Goal: Download file/media

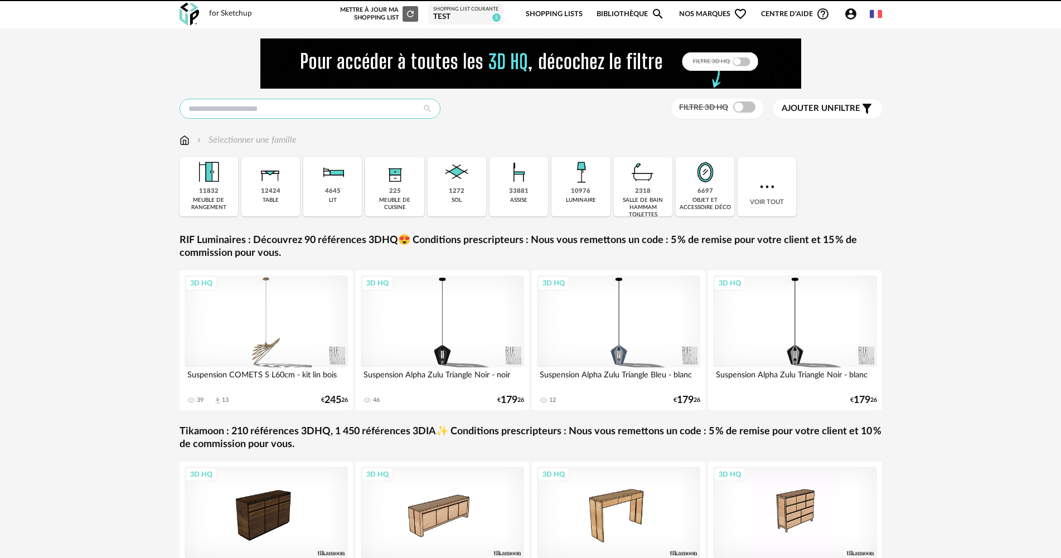
click at [252, 103] on input "text" at bounding box center [310, 109] width 261 height 20
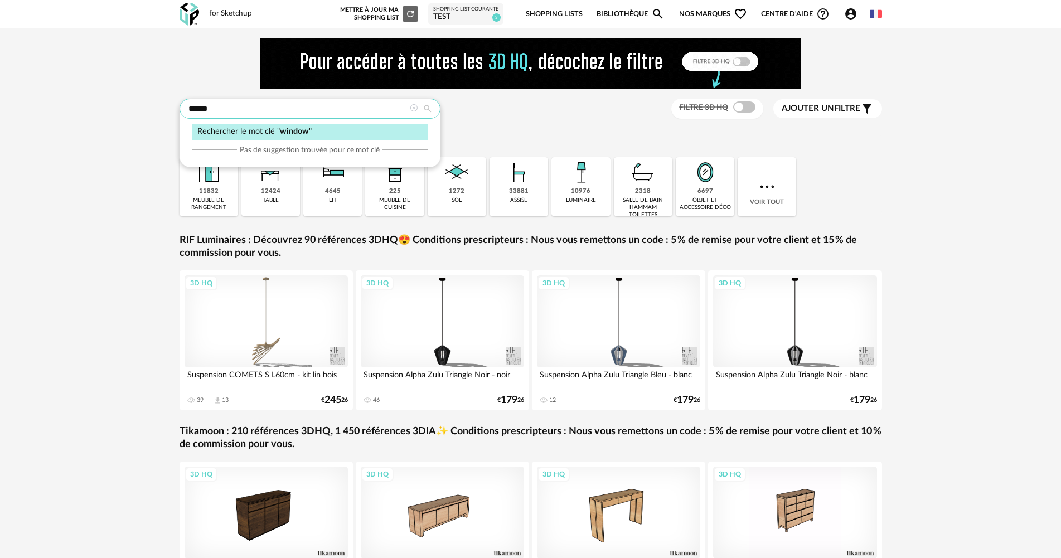
type input "******"
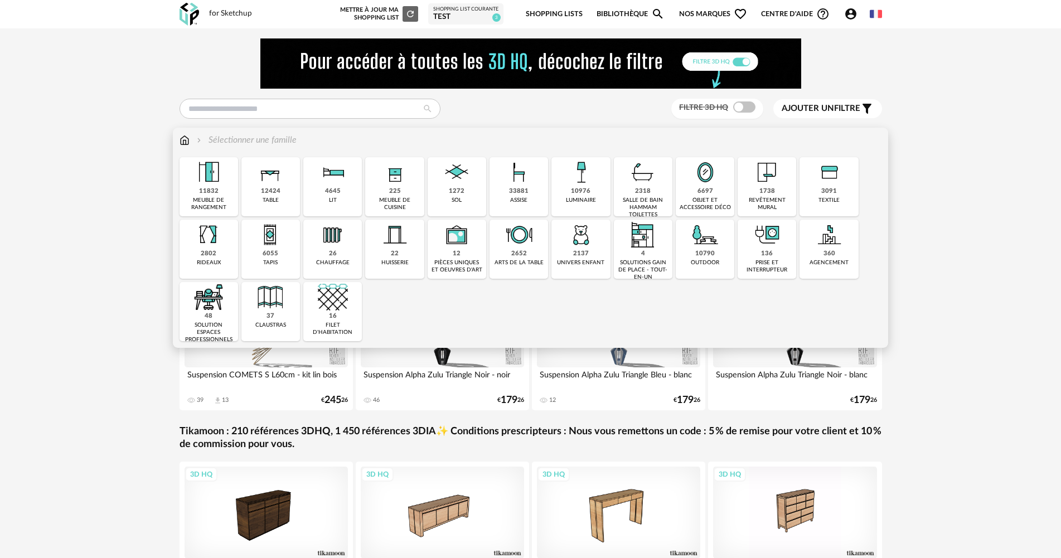
click at [593, 191] on div "10976 luminaire" at bounding box center [580, 186] width 59 height 59
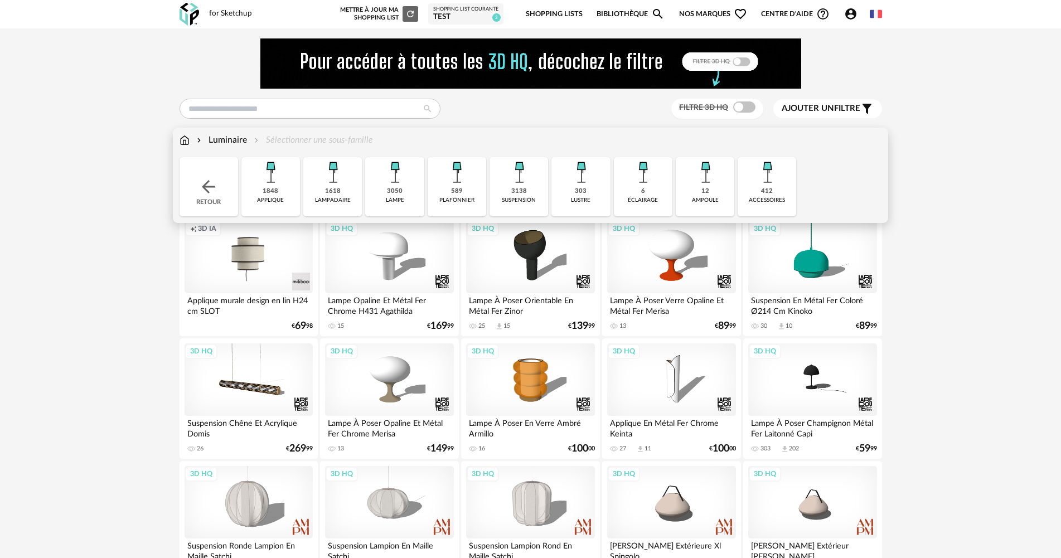
click at [268, 186] on img at bounding box center [270, 172] width 30 height 30
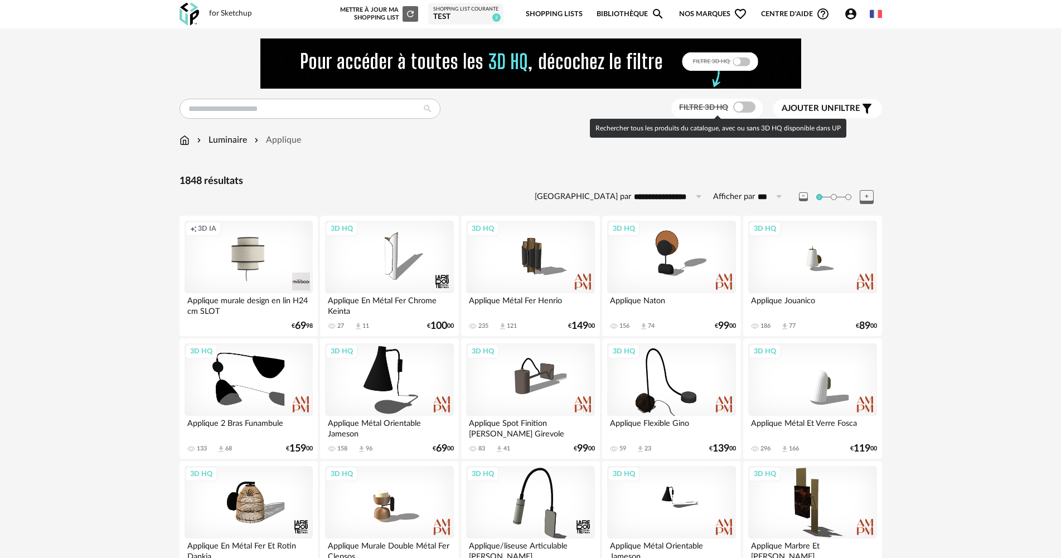
click at [740, 107] on span at bounding box center [744, 106] width 22 height 11
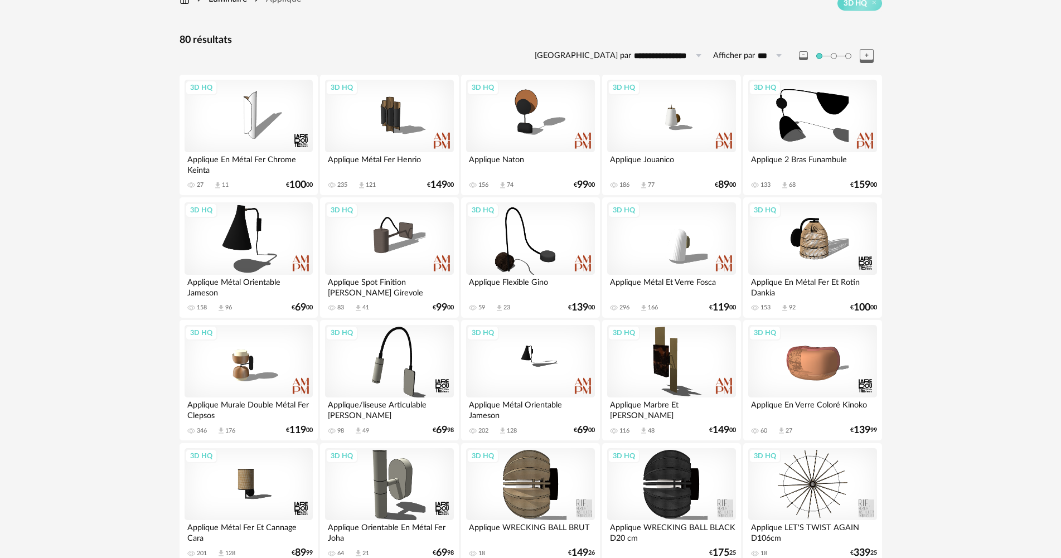
scroll to position [161, 0]
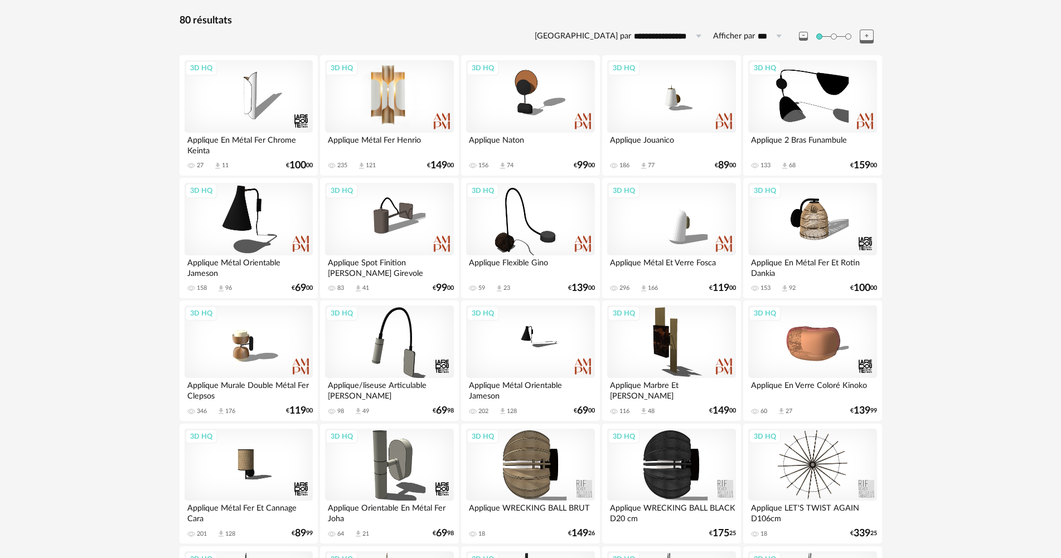
click at [384, 107] on div "3D HQ" at bounding box center [389, 96] width 128 height 72
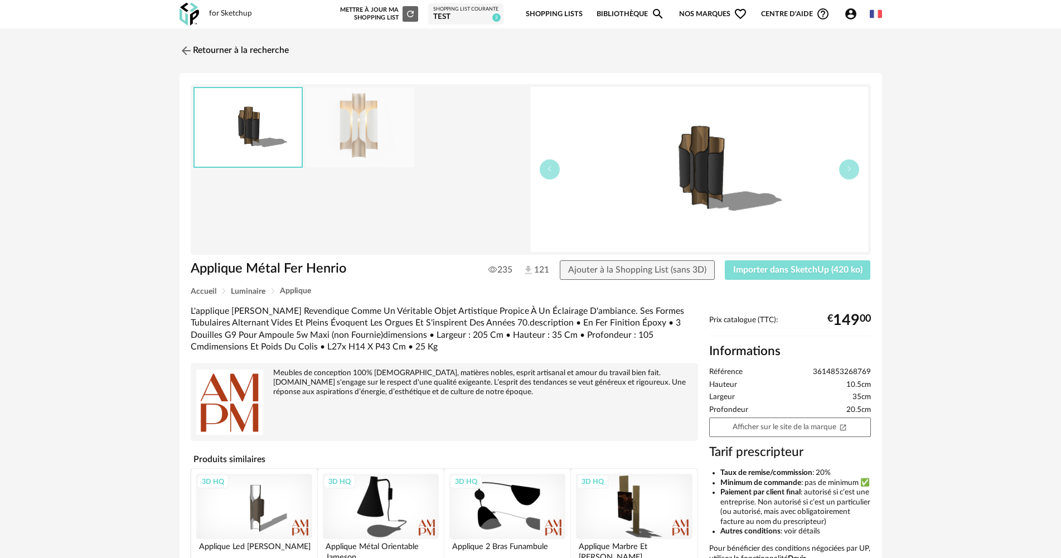
click at [789, 279] on button "Importer dans SketchUp (420 ko)" at bounding box center [798, 270] width 146 height 20
